Goal: Navigation & Orientation: Understand site structure

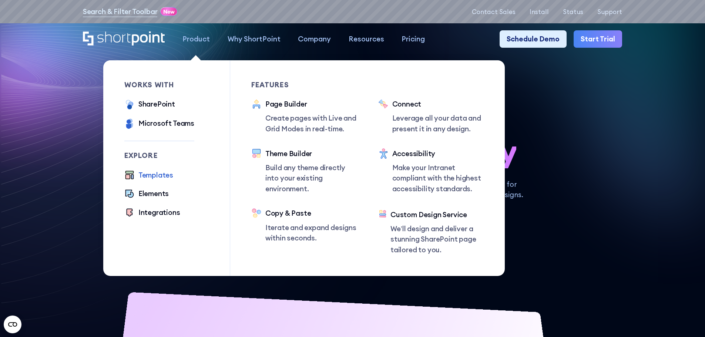
click at [151, 179] on div "Templates" at bounding box center [155, 175] width 35 height 11
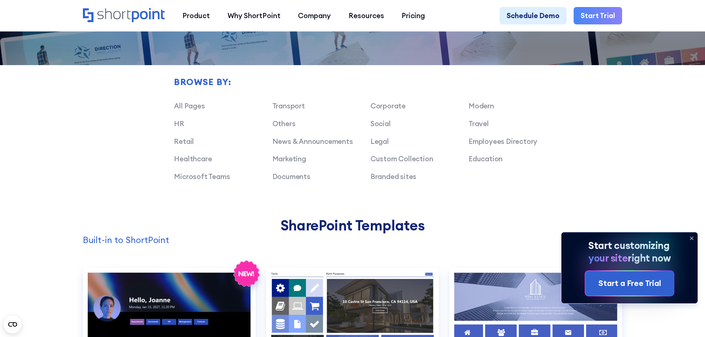
scroll to position [444, 0]
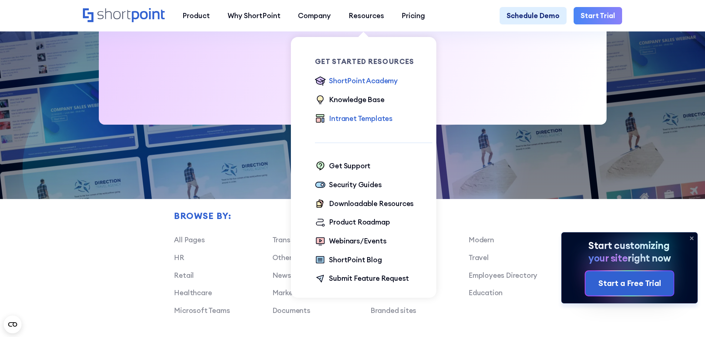
click at [361, 82] on div "ShortPoint Academy" at bounding box center [363, 80] width 69 height 11
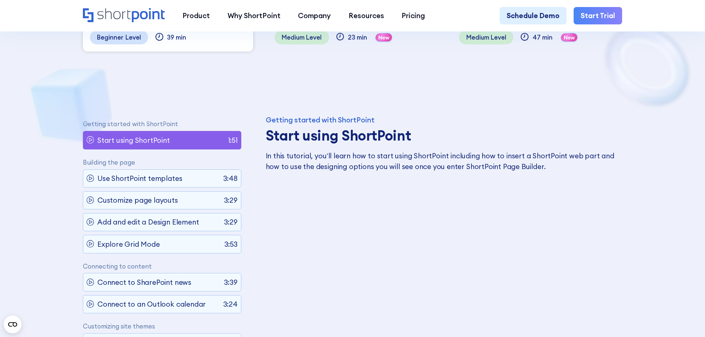
scroll to position [74, 0]
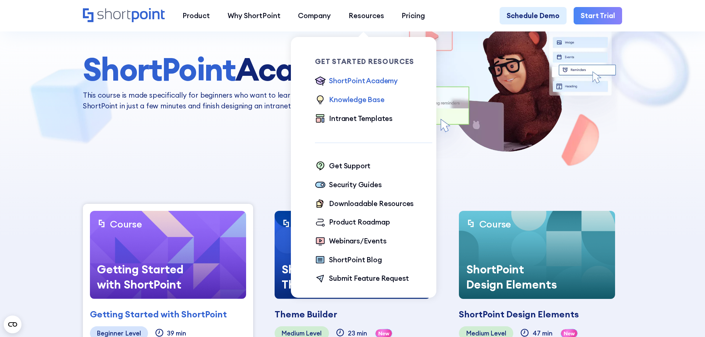
click at [375, 99] on div "Knowledge Base" at bounding box center [356, 99] width 55 height 11
click at [356, 120] on div "Intranet Templates" at bounding box center [361, 118] width 64 height 11
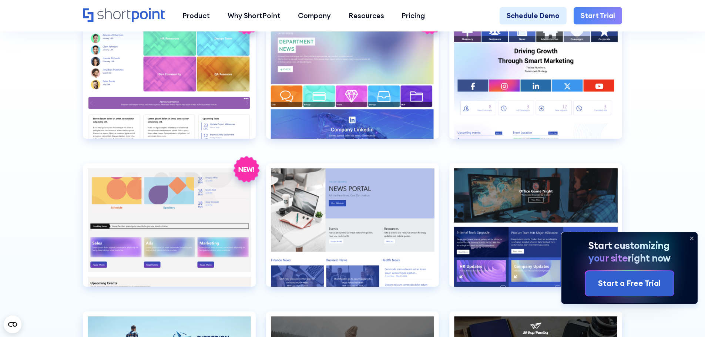
scroll to position [2109, 0]
